Goal: Register for event/course

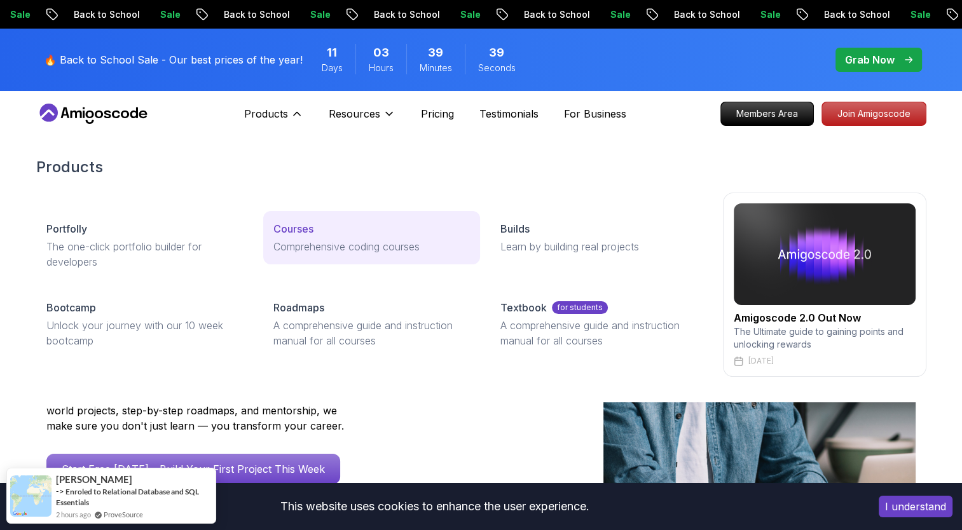
click at [308, 229] on p "Courses" at bounding box center [293, 228] width 40 height 15
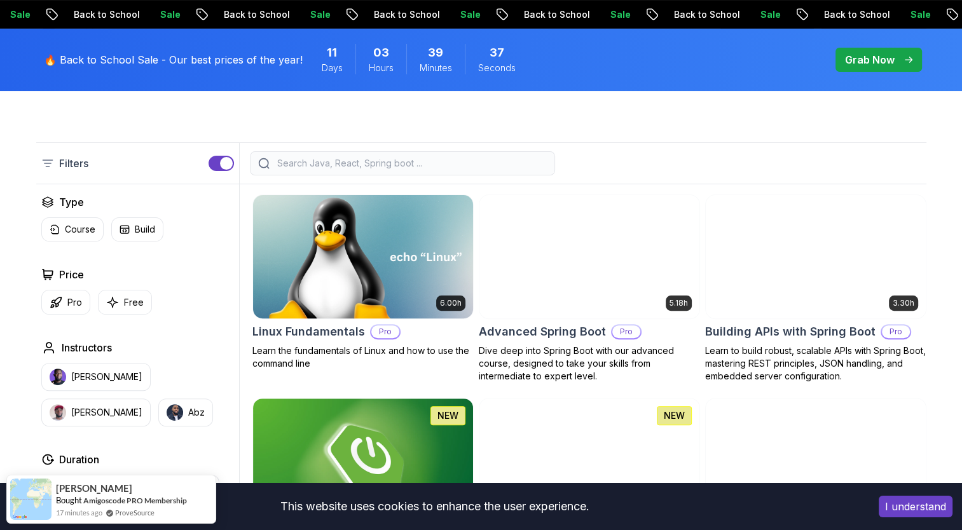
scroll to position [318, 0]
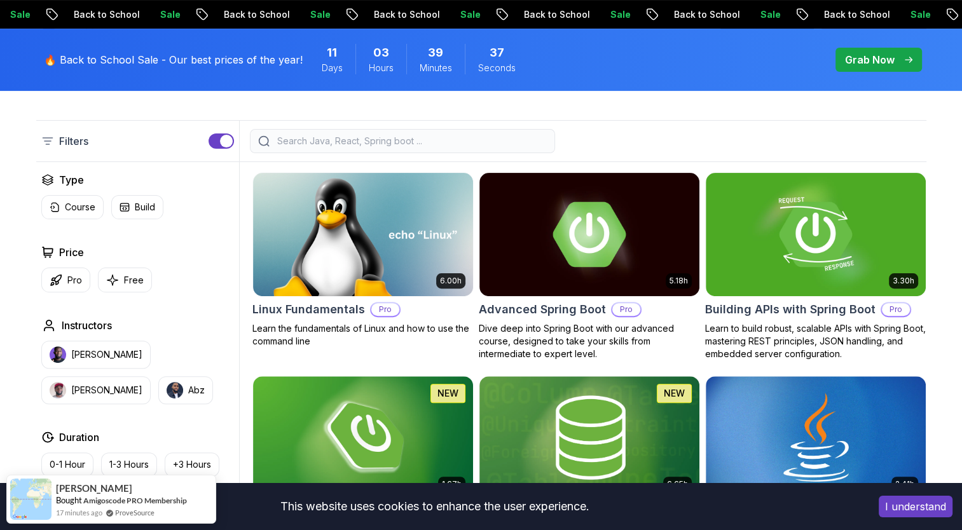
click at [398, 143] on input "search" at bounding box center [411, 141] width 272 height 13
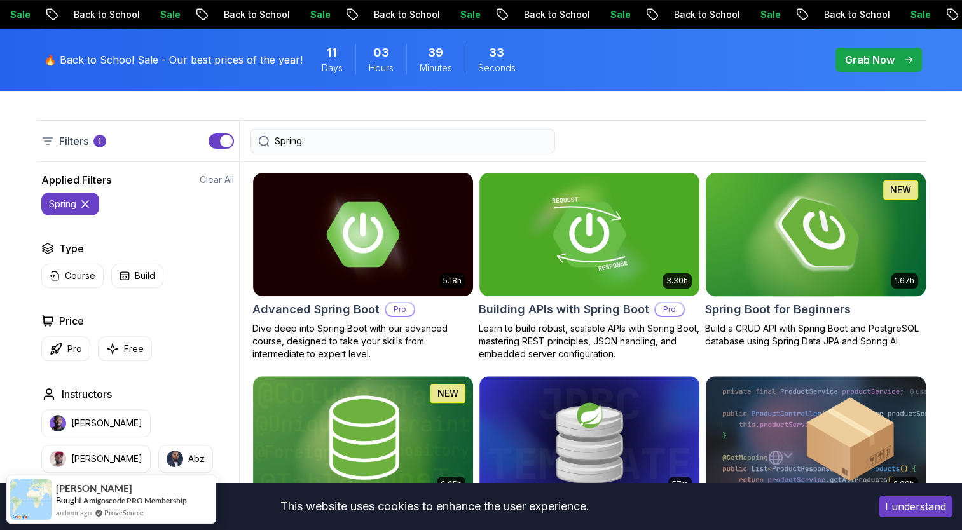
type input "Spring"
click at [777, 199] on img at bounding box center [815, 234] width 231 height 129
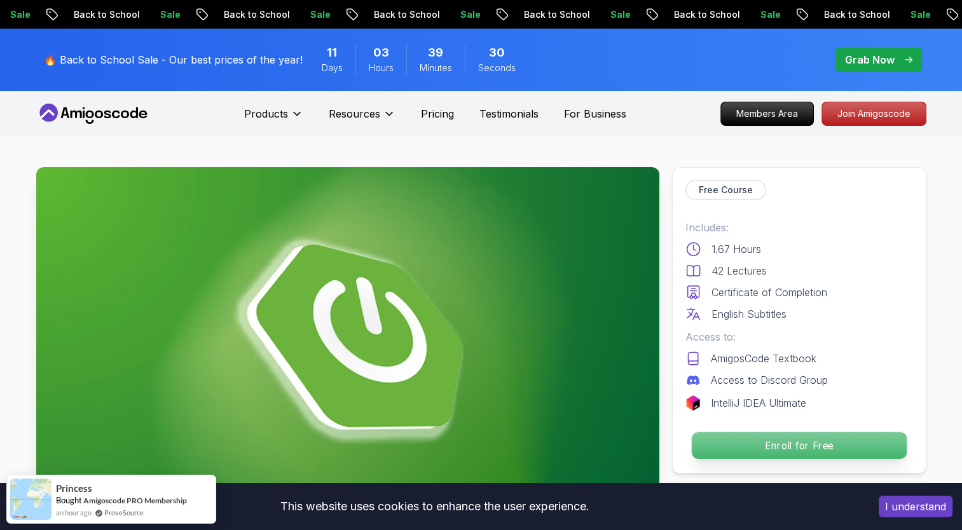
click at [795, 437] on p "Enroll for Free" at bounding box center [798, 445] width 215 height 27
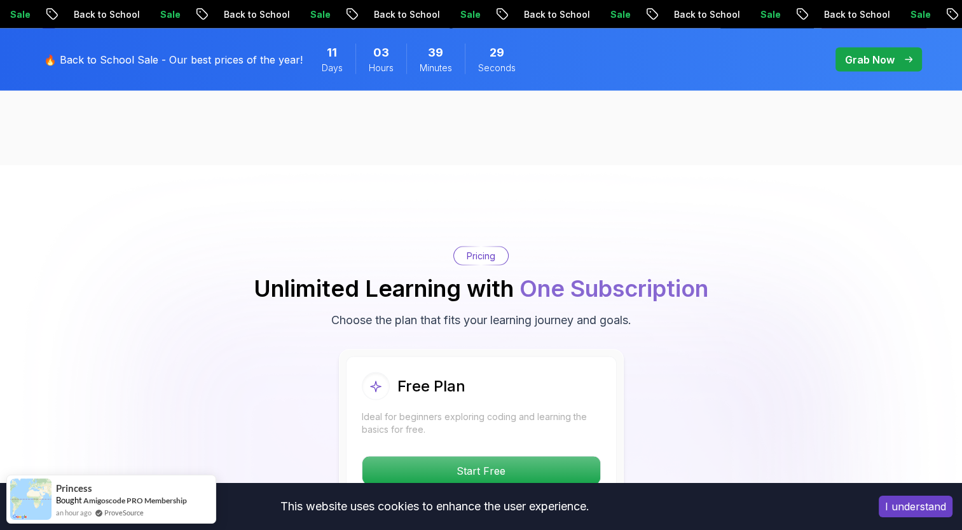
scroll to position [2583, 0]
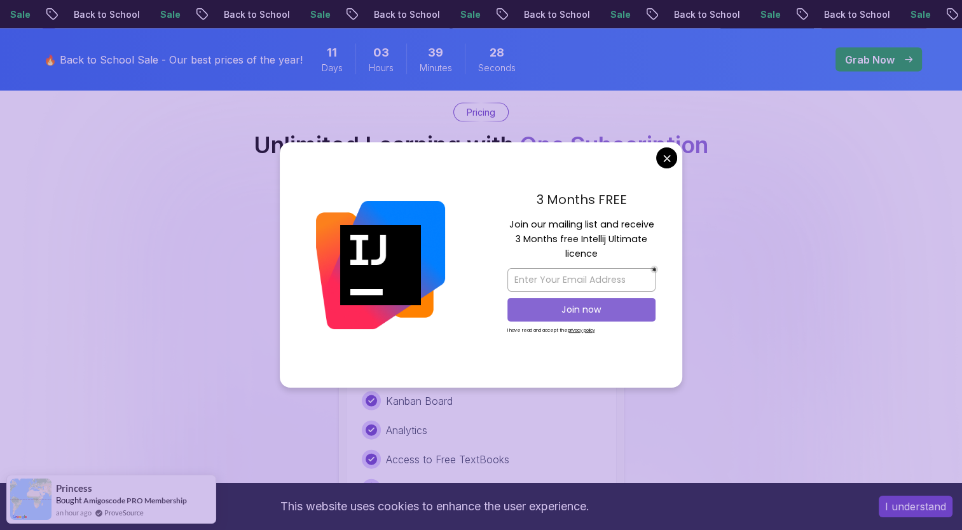
click at [519, 312] on button "Join now" at bounding box center [581, 310] width 148 height 24
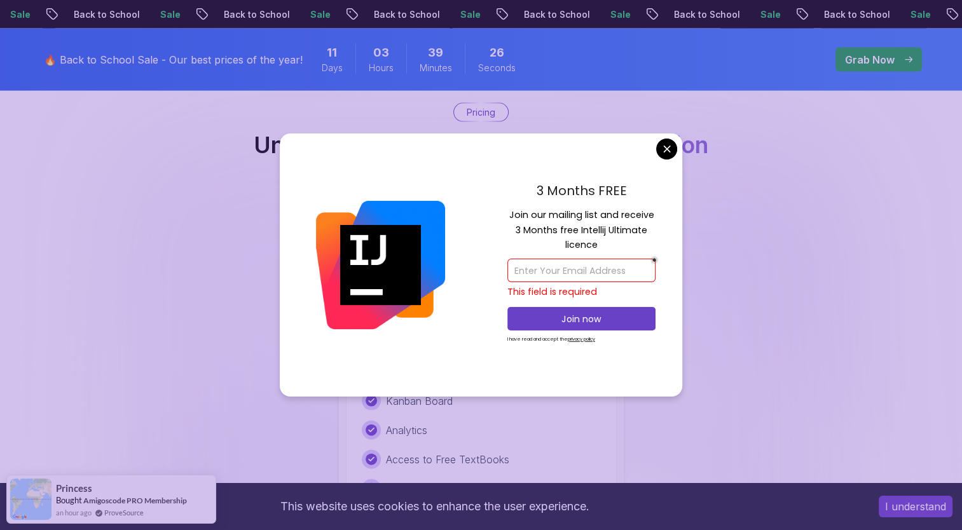
click at [583, 264] on input "email" at bounding box center [581, 271] width 148 height 24
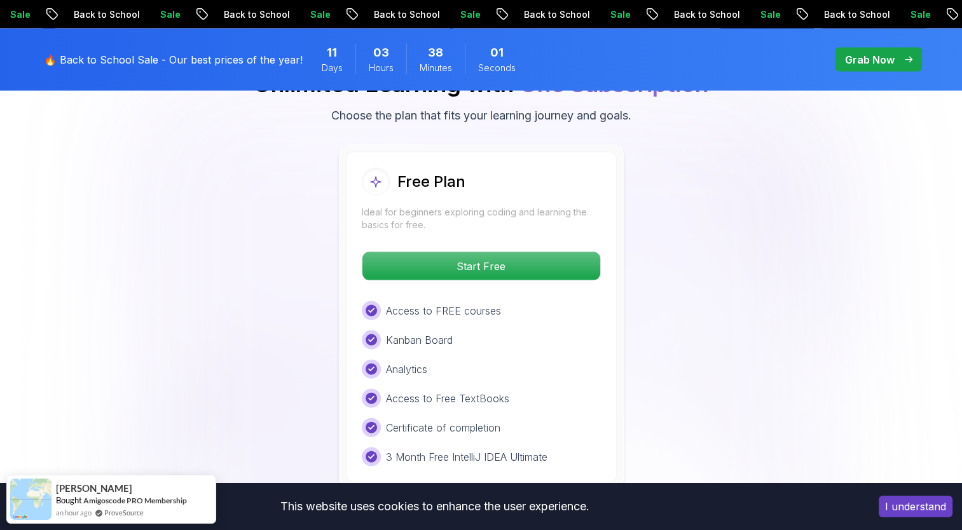
scroll to position [2710, 0]
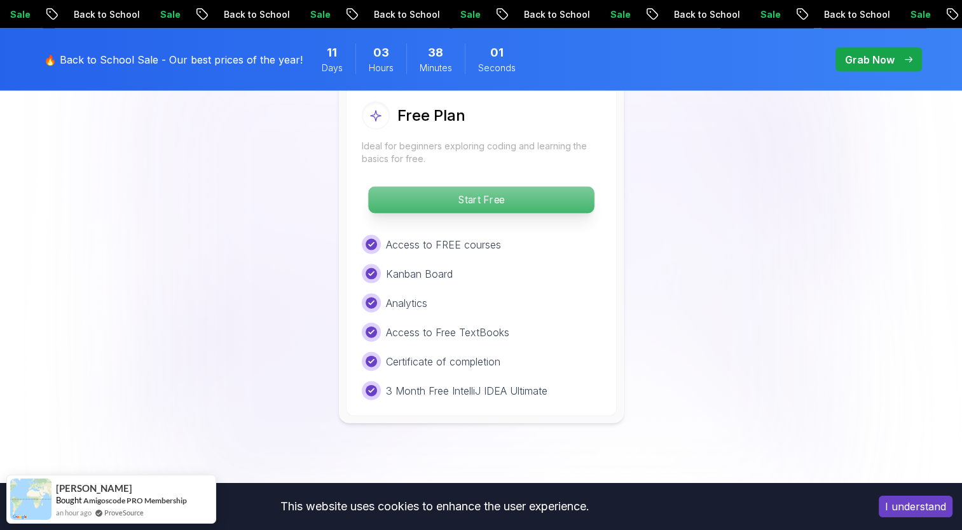
click at [469, 191] on p "Start Free" at bounding box center [481, 200] width 226 height 27
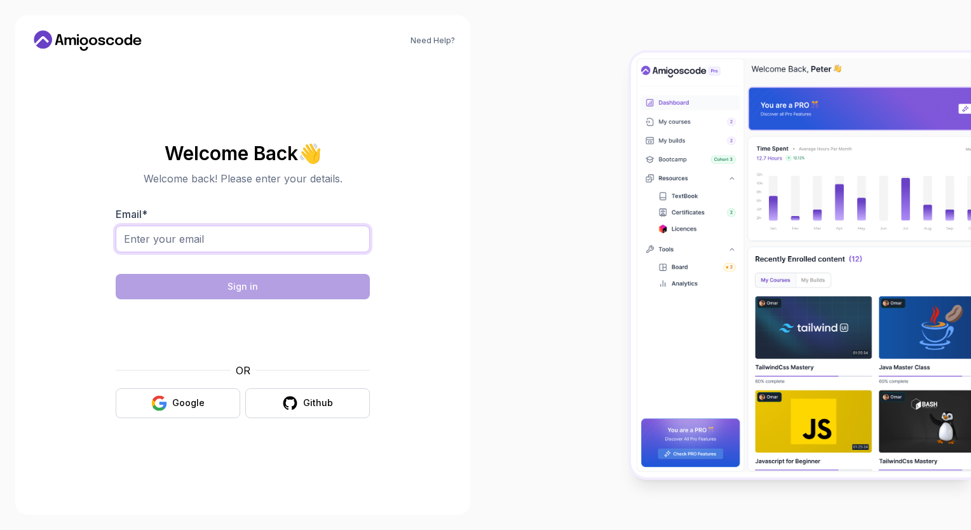
click at [315, 229] on input "Email *" at bounding box center [243, 239] width 254 height 27
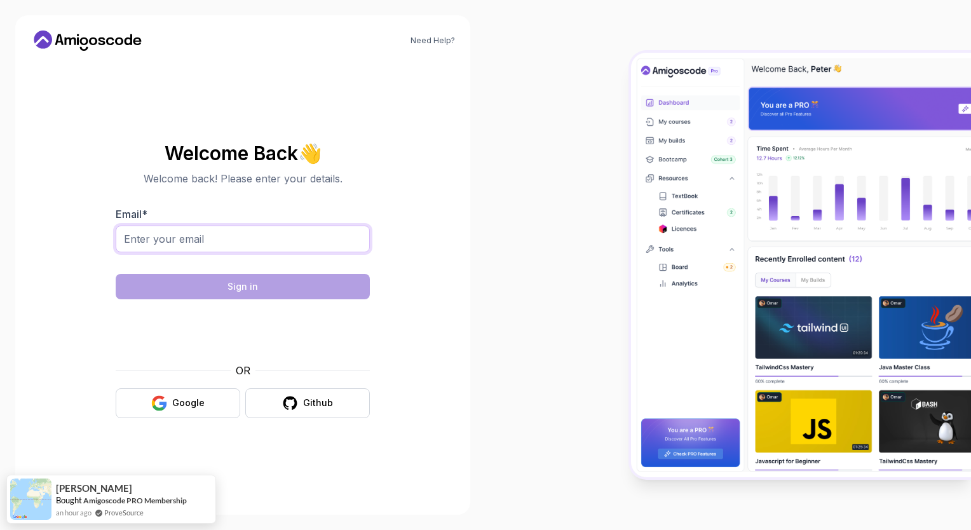
type input "trevorrovert.1@gmail.com"
click at [195, 387] on div "OR Google Github" at bounding box center [243, 390] width 254 height 55
click at [193, 395] on button "Google" at bounding box center [178, 403] width 125 height 30
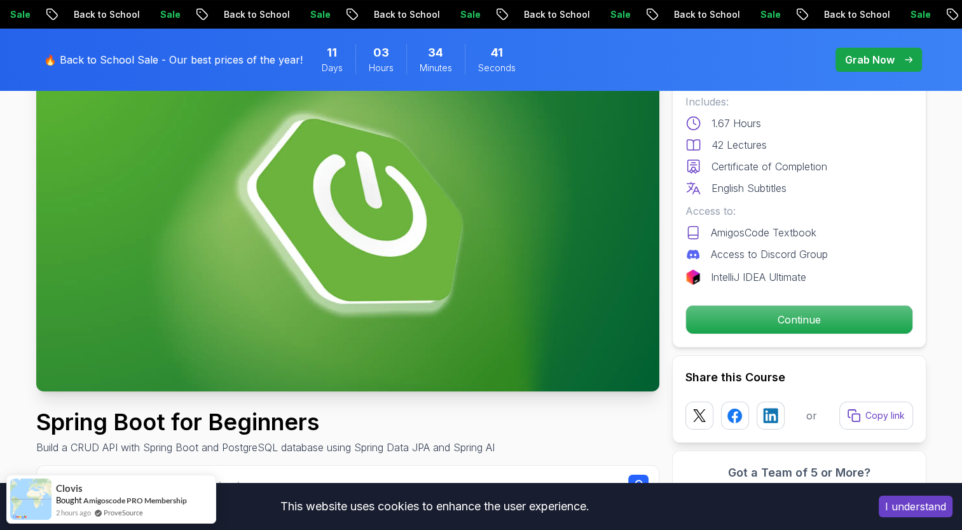
scroll to position [127, 0]
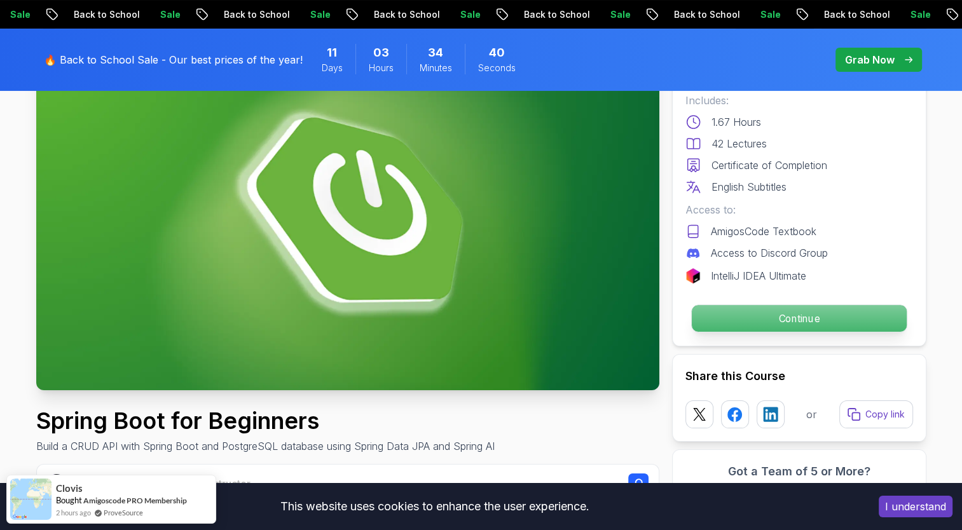
click at [749, 310] on p "Continue" at bounding box center [798, 318] width 215 height 27
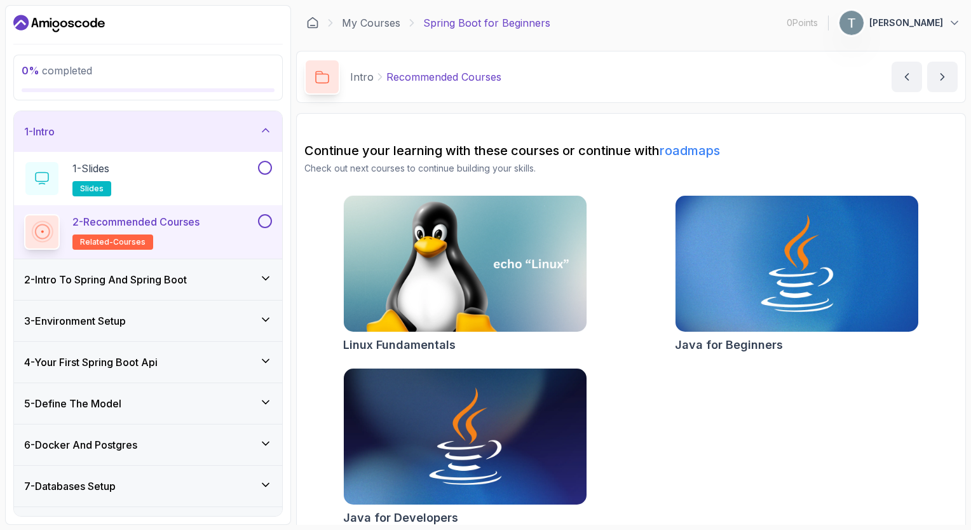
click at [494, 25] on p "Spring Boot for Beginners" at bounding box center [486, 22] width 127 height 15
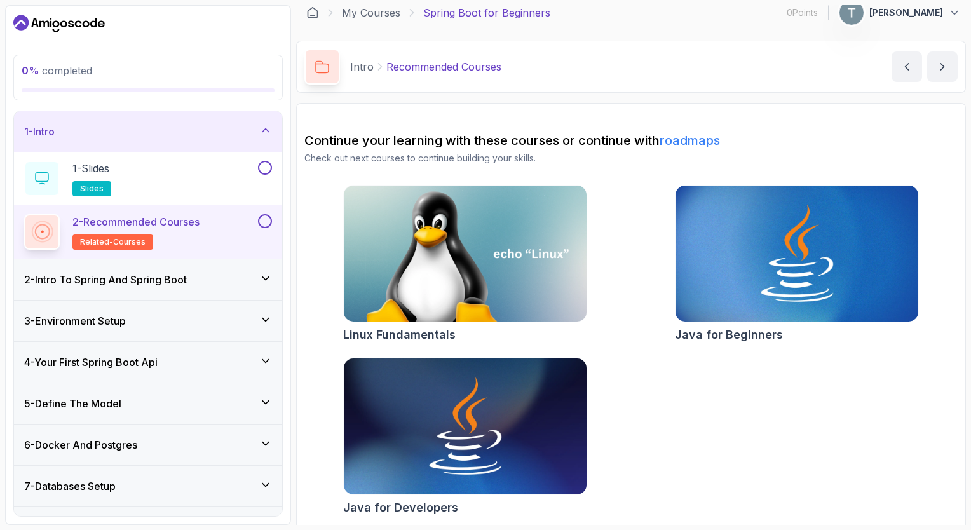
scroll to position [13, 0]
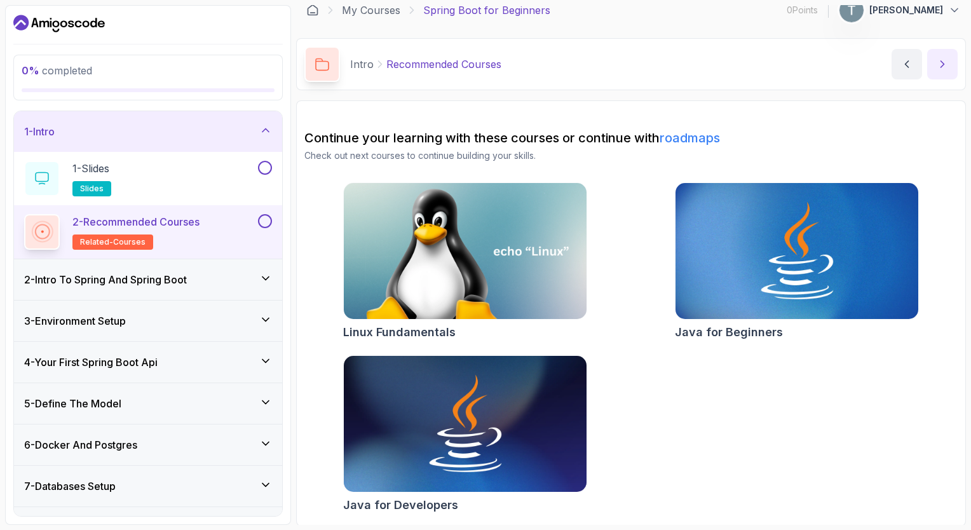
click at [944, 58] on icon "next content" at bounding box center [942, 64] width 13 height 13
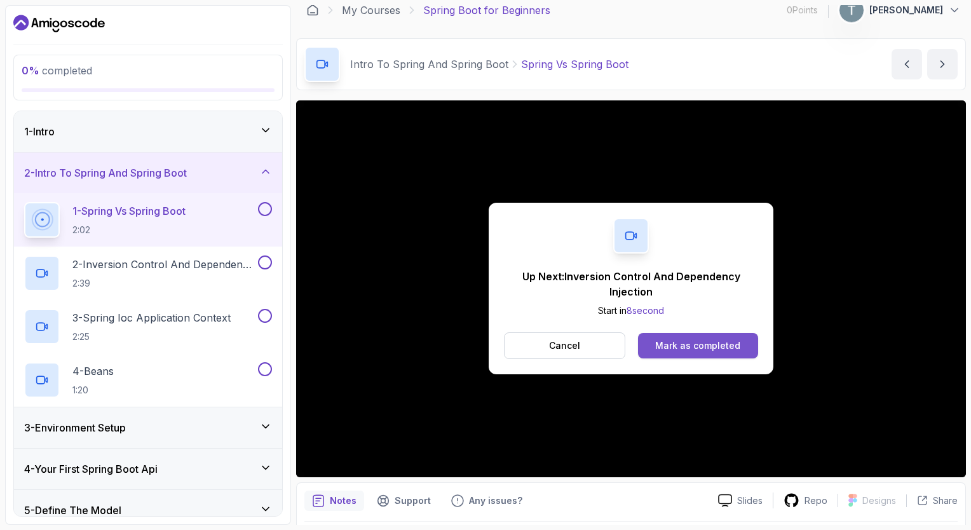
click at [709, 337] on button "Mark as completed" at bounding box center [698, 345] width 120 height 25
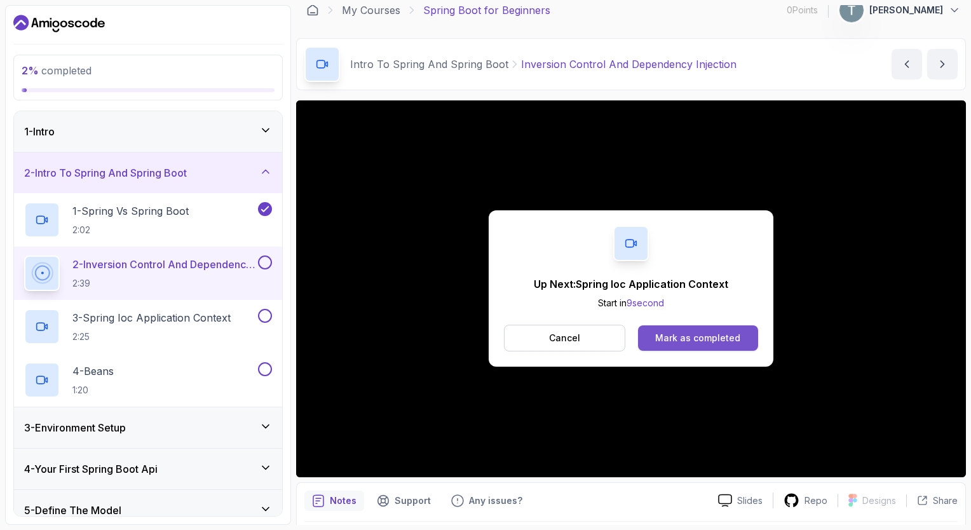
click at [740, 342] on button "Mark as completed" at bounding box center [698, 337] width 120 height 25
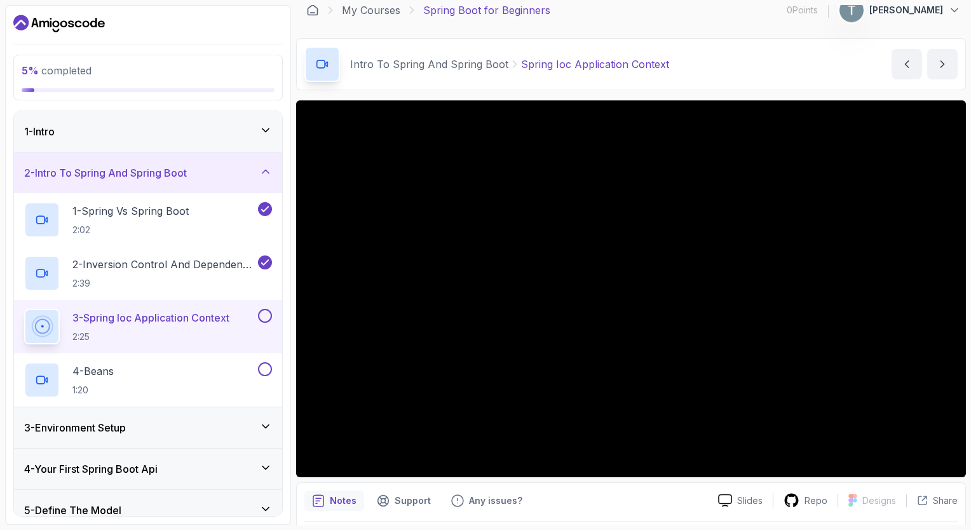
scroll to position [301, 0]
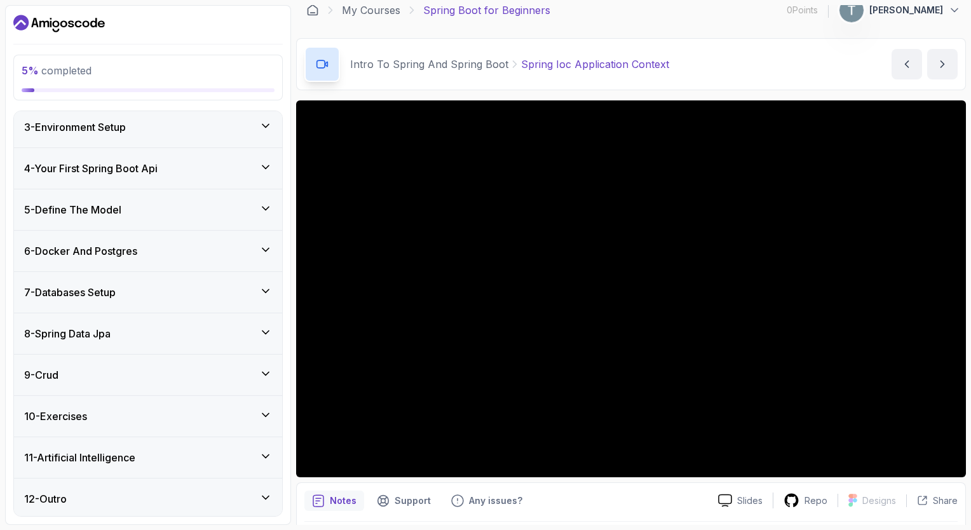
click at [170, 444] on div "11 - Artificial Intelligence" at bounding box center [148, 457] width 268 height 41
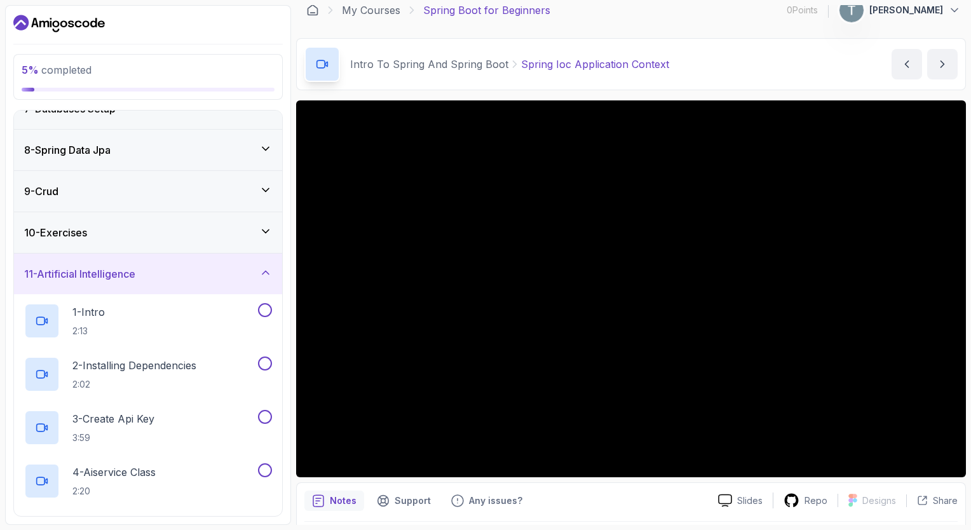
click at [167, 270] on div "11 - Artificial Intelligence" at bounding box center [148, 273] width 248 height 15
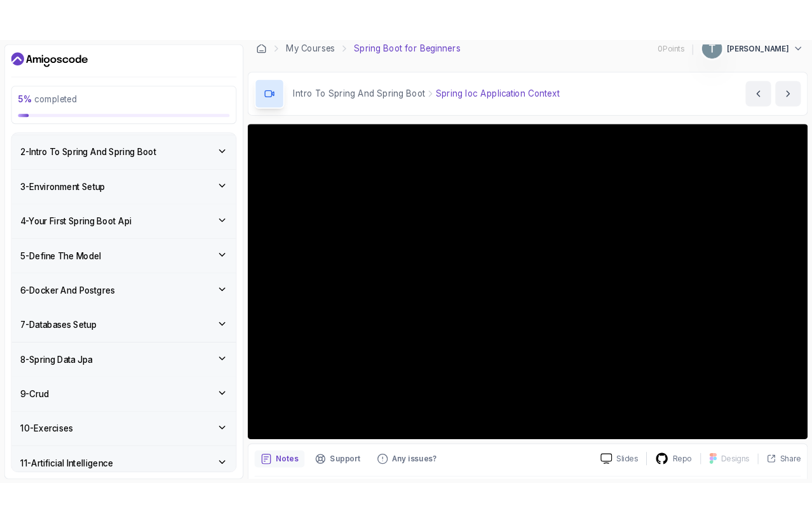
scroll to position [0, 0]
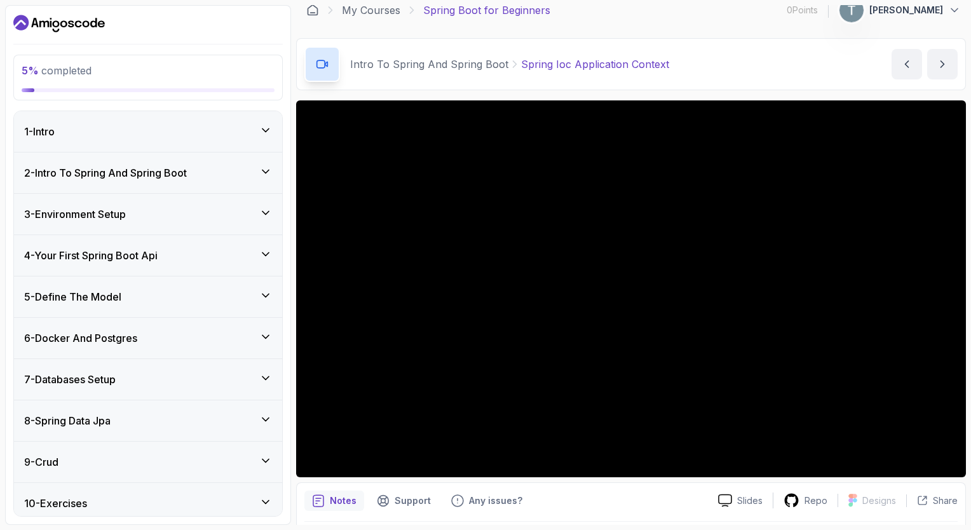
click at [158, 258] on h3 "4 - Your First Spring Boot Api" at bounding box center [90, 255] width 133 height 15
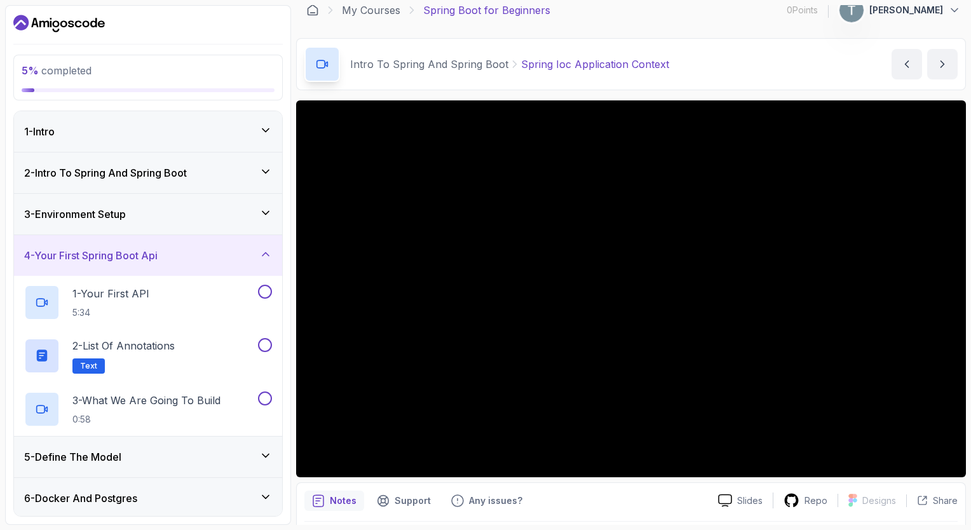
click at [158, 249] on h3 "4 - Your First Spring Boot Api" at bounding box center [90, 255] width 133 height 15
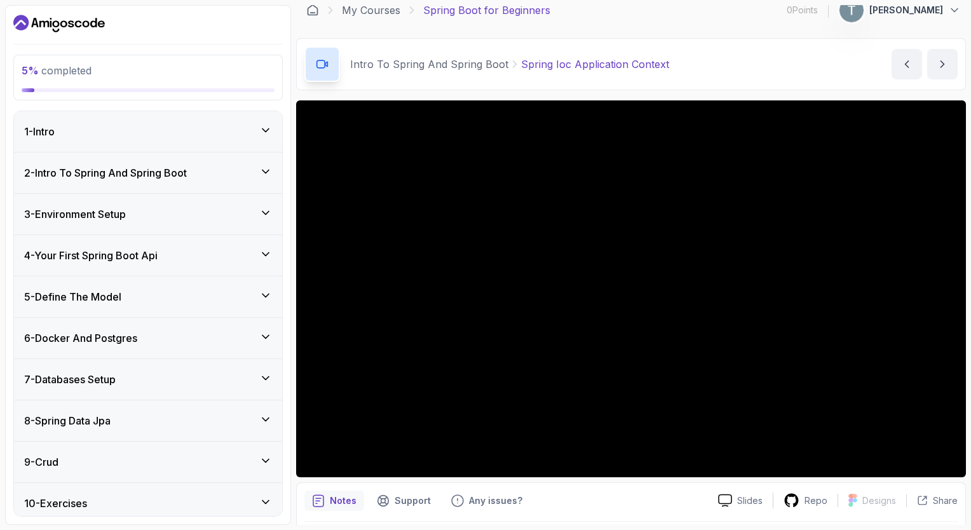
click at [126, 136] on div "1 - Intro" at bounding box center [148, 131] width 248 height 15
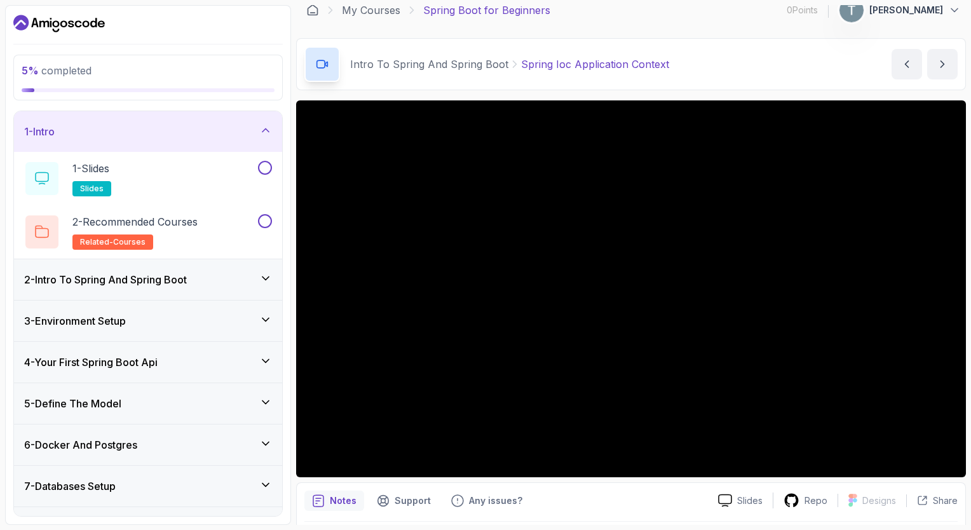
click at [184, 136] on div "1 - Intro" at bounding box center [148, 131] width 248 height 15
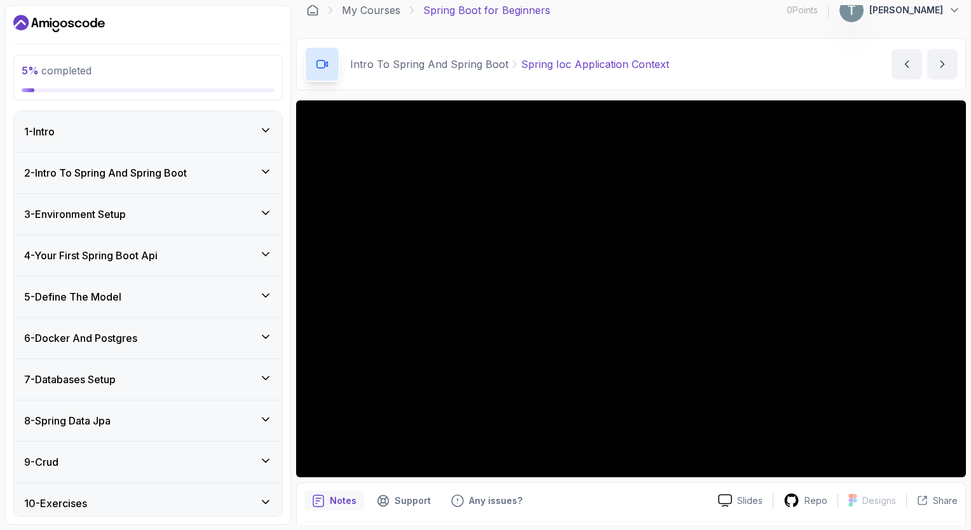
click at [178, 175] on h3 "2 - Intro To Spring And Spring Boot" at bounding box center [105, 172] width 163 height 15
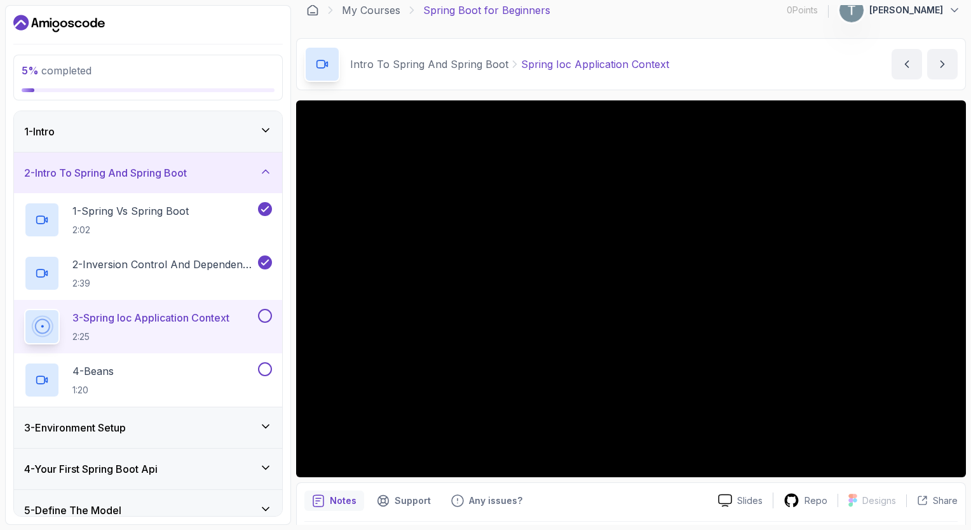
click at [170, 114] on div "1 - Intro" at bounding box center [148, 131] width 268 height 41
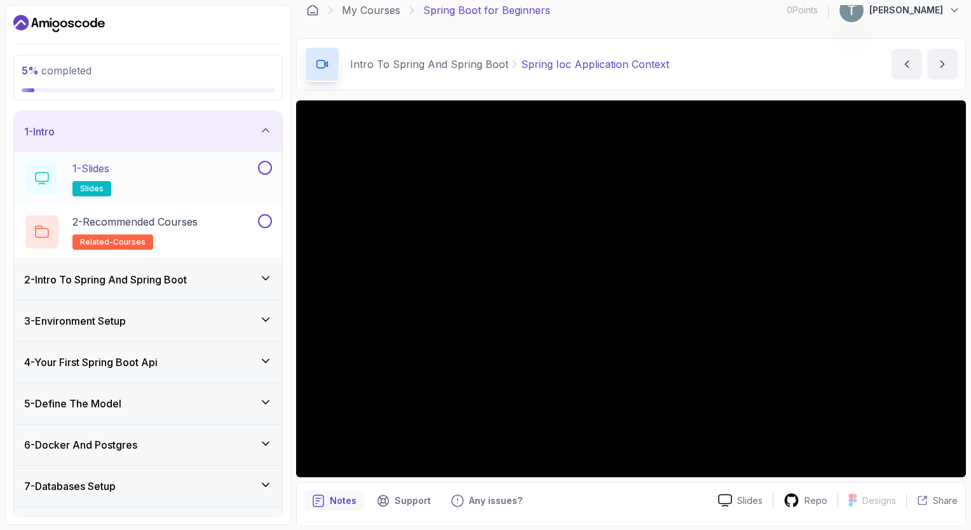
click at [262, 167] on button at bounding box center [265, 168] width 14 height 14
click at [263, 222] on button at bounding box center [265, 221] width 14 height 14
click at [193, 129] on div "1 - Intro" at bounding box center [148, 131] width 248 height 15
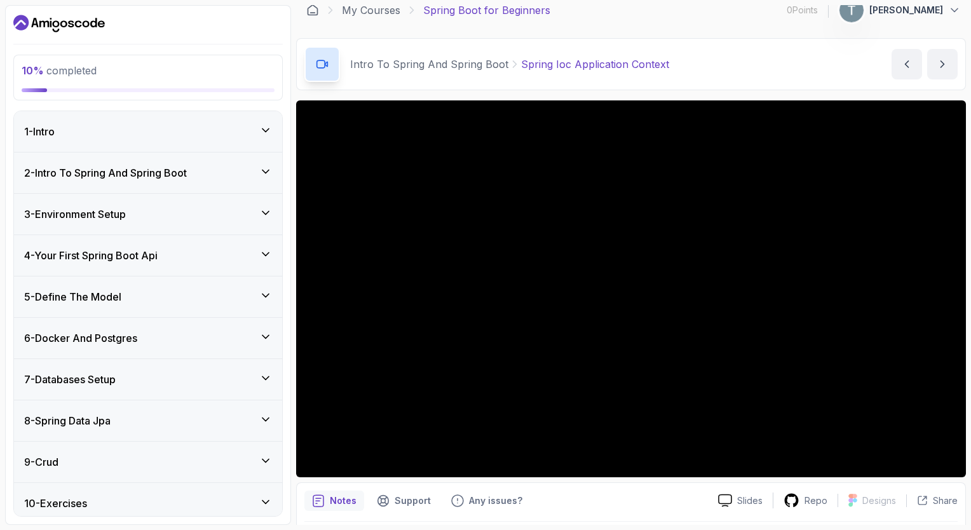
click at [184, 168] on h3 "2 - Intro To Spring And Spring Boot" at bounding box center [105, 172] width 163 height 15
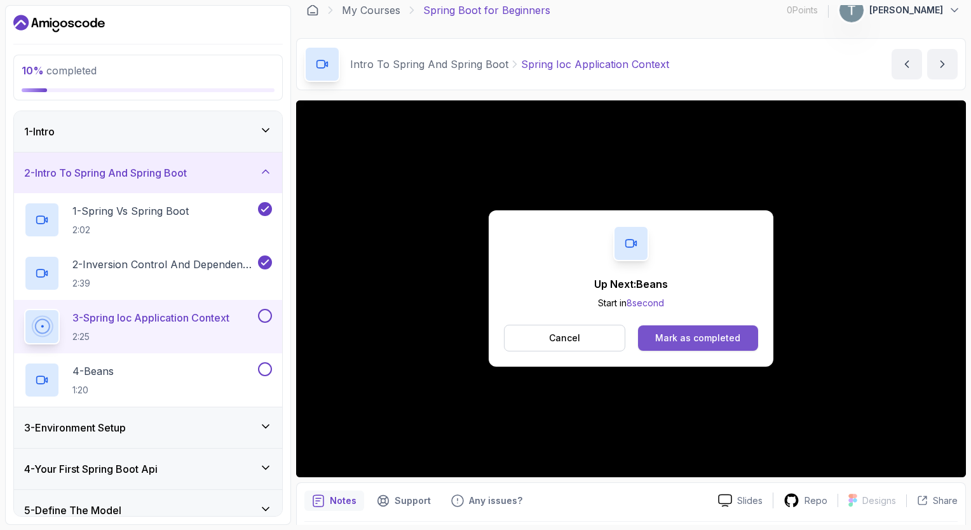
click at [713, 344] on button "Mark as completed" at bounding box center [698, 337] width 120 height 25
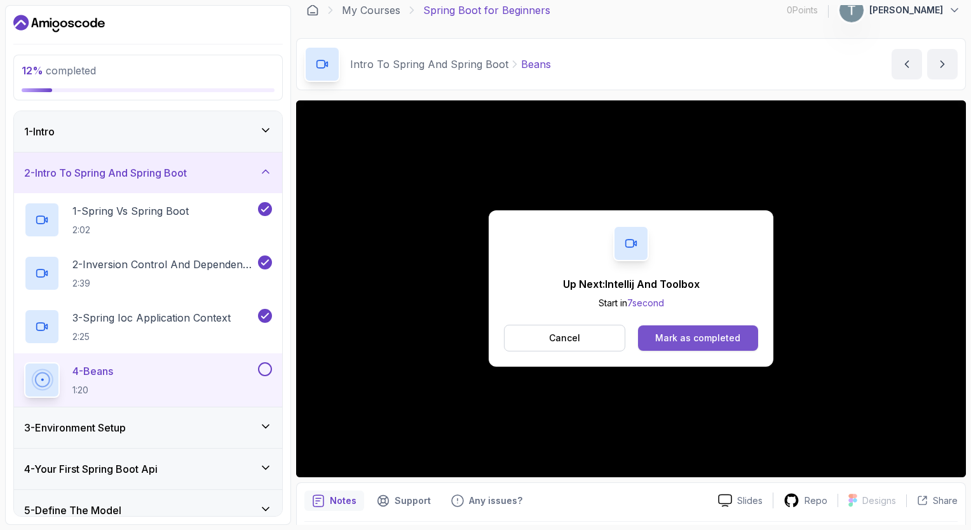
click at [711, 337] on div "Mark as completed" at bounding box center [697, 338] width 85 height 13
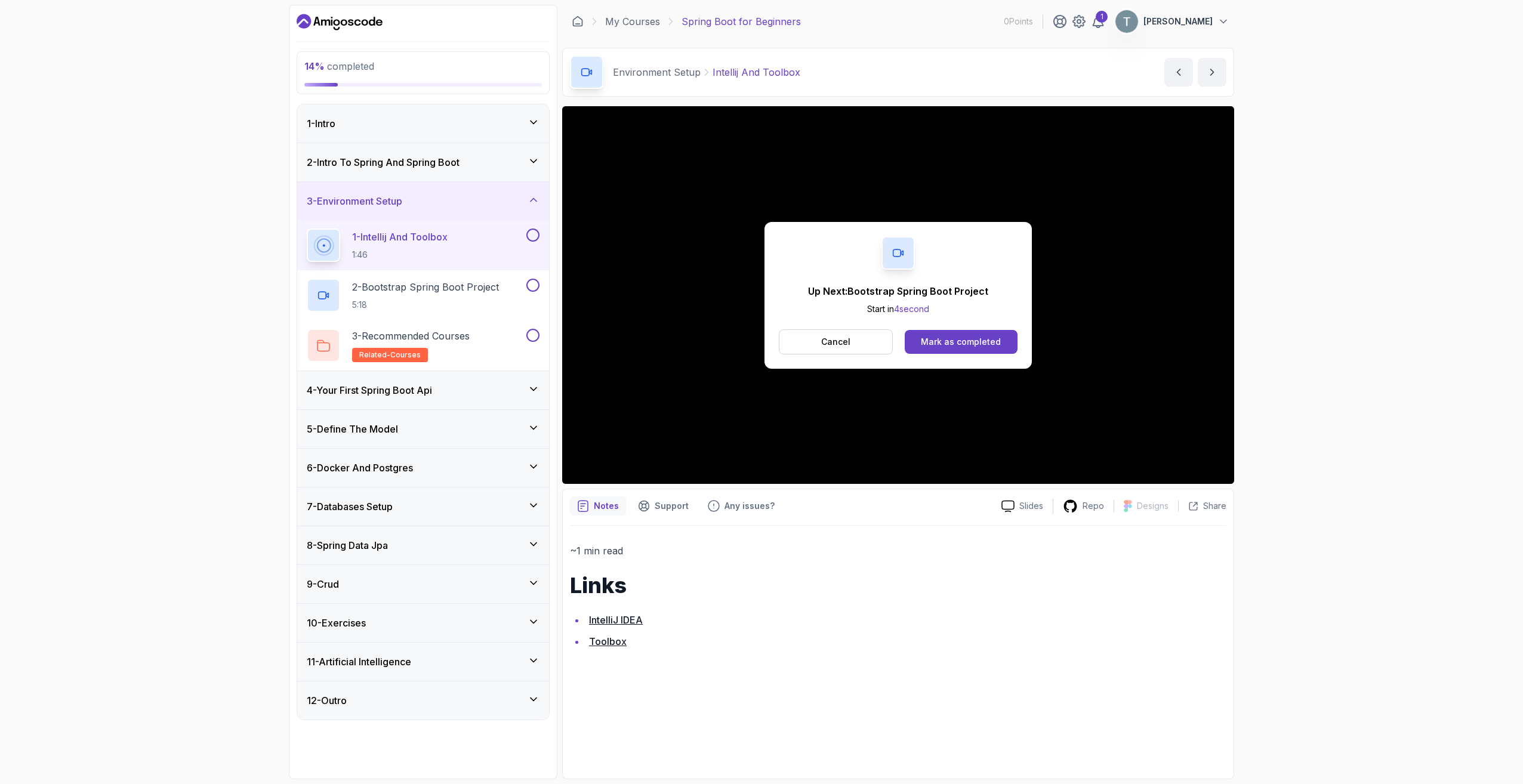
click at [902, 330] on div "Cancel Mark as completed" at bounding box center [898, 342] width 238 height 25
click at [902, 342] on div "Mark as completed" at bounding box center [961, 342] width 80 height 12
